Goal: Transaction & Acquisition: Purchase product/service

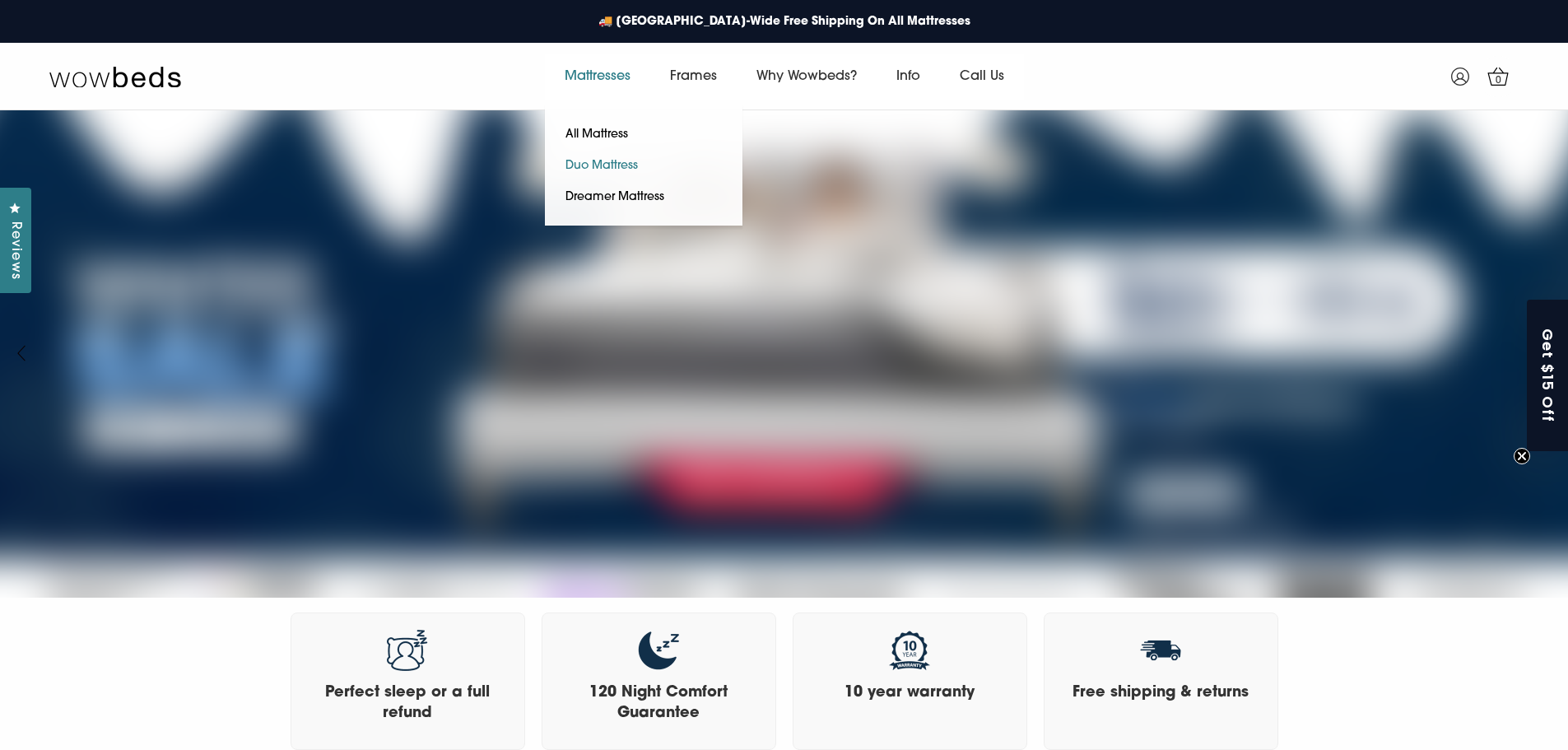
click at [605, 161] on link "Duo Mattress" at bounding box center [601, 166] width 113 height 32
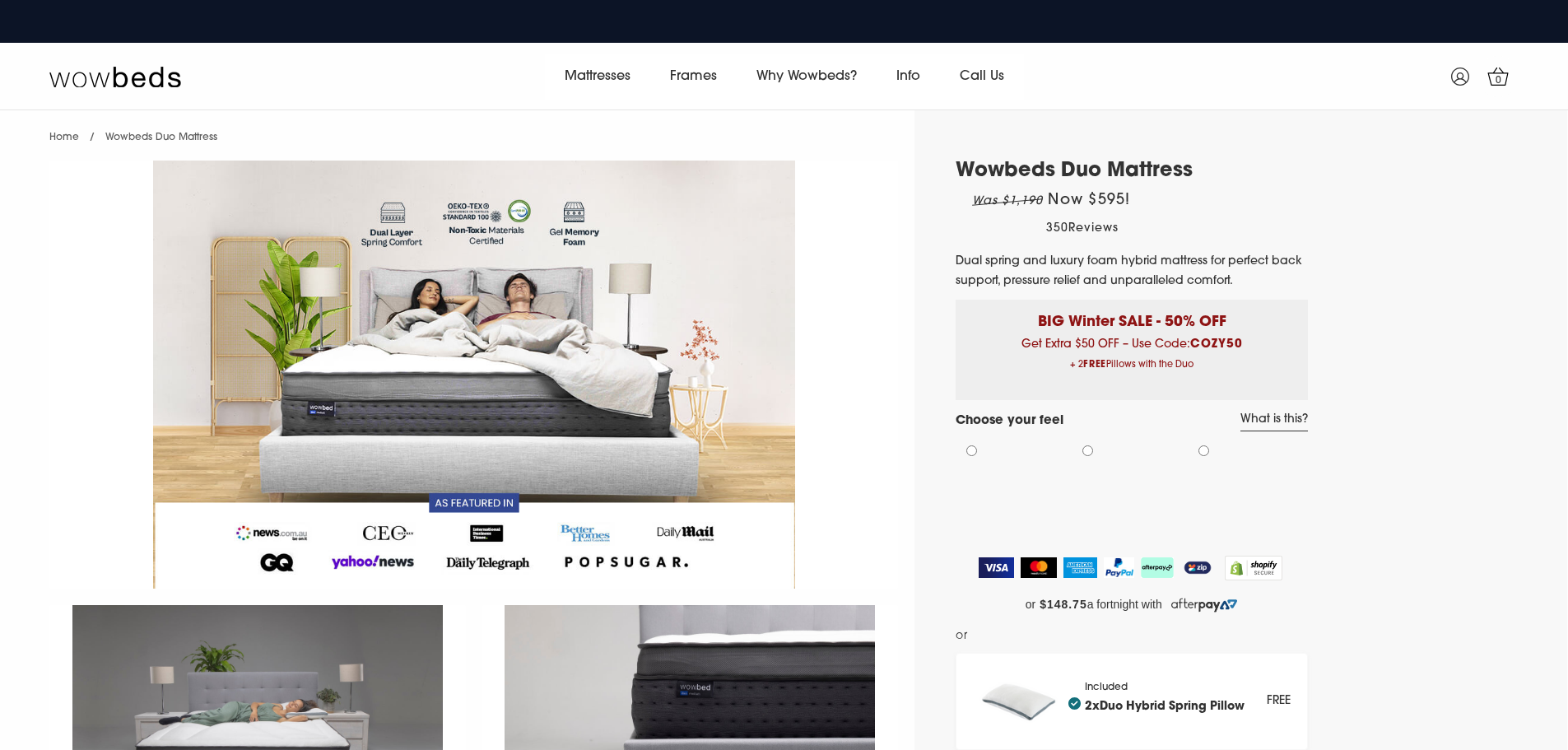
select select "Medium-Firm"
select select "Queen"
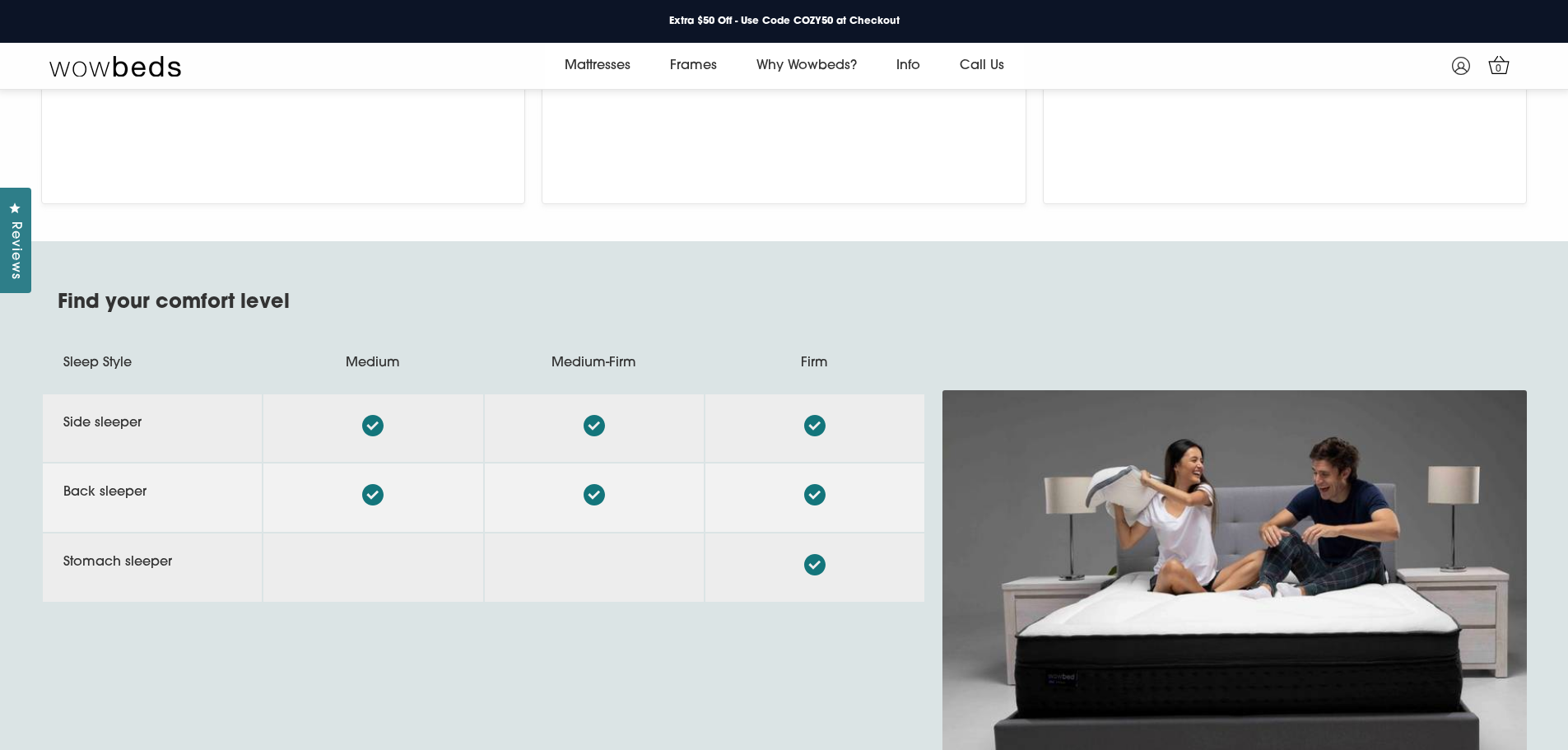
scroll to position [7568, 0]
